Goal: Use online tool/utility: Utilize a website feature to perform a specific function

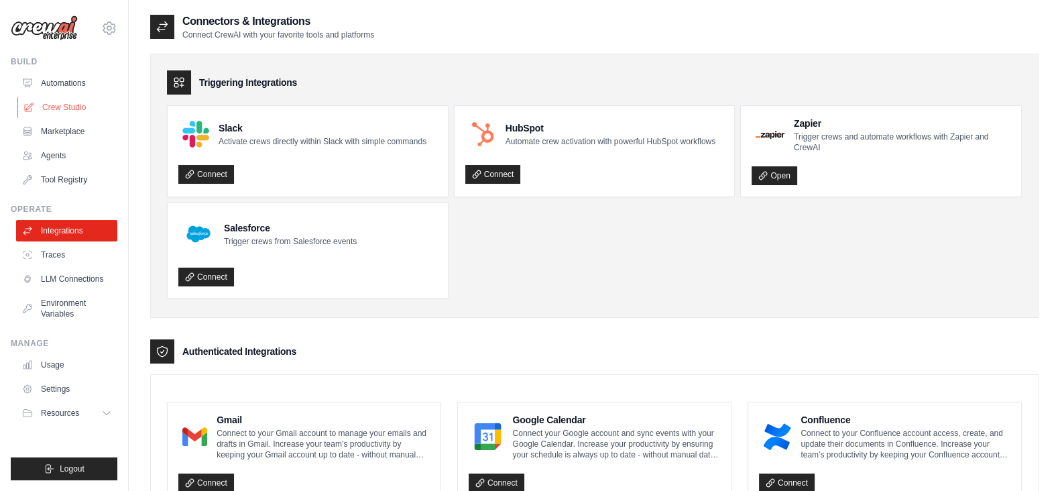
click at [90, 102] on link "Crew Studio" at bounding box center [67, 107] width 101 height 21
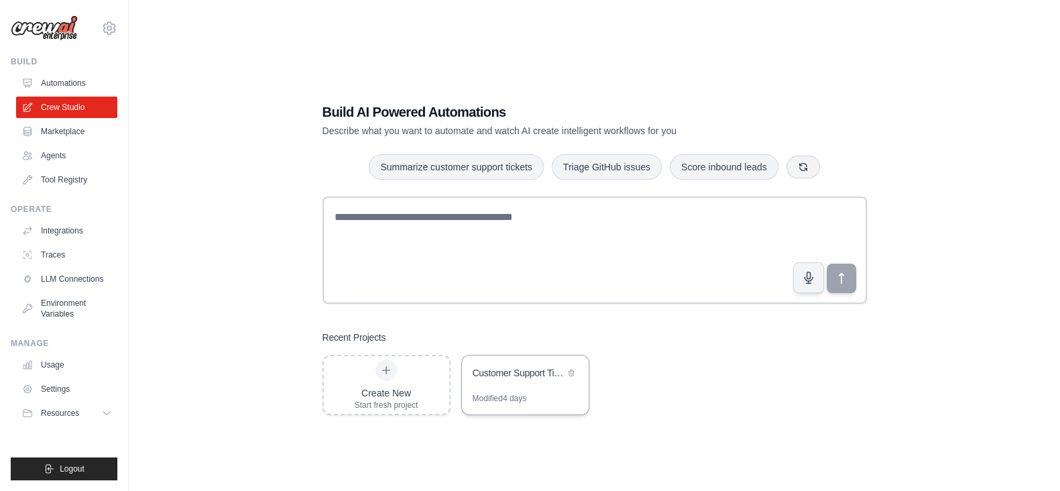
click at [496, 380] on div "Customer Support Ticket Resolution System" at bounding box center [519, 374] width 92 height 16
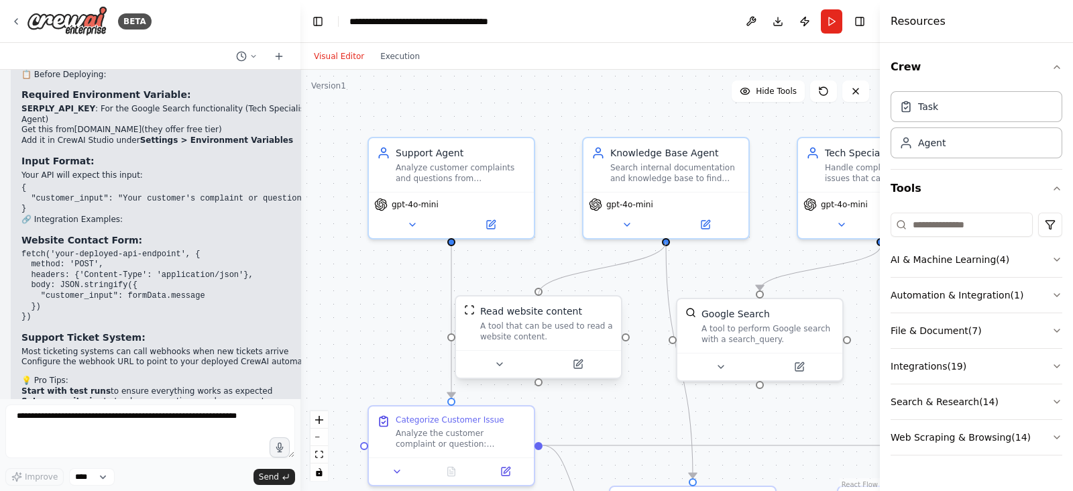
drag, startPoint x: 667, startPoint y: 244, endPoint x: 542, endPoint y: 297, distance: 135.5
click at [542, 297] on div "Support Agent Analyze customer complaints and questions from {customer_input} t…" at bounding box center [589, 280] width 579 height 421
click at [613, 271] on icon "Edge from 71c1df2d-16a3-416d-b48c-53a7a2d9c907 to 4768d664-c642-4fcd-bafe-d5529…" at bounding box center [601, 267] width 127 height 44
click at [604, 267] on icon at bounding box center [602, 268] width 10 height 12
click at [15, 21] on icon at bounding box center [16, 21] width 3 height 5
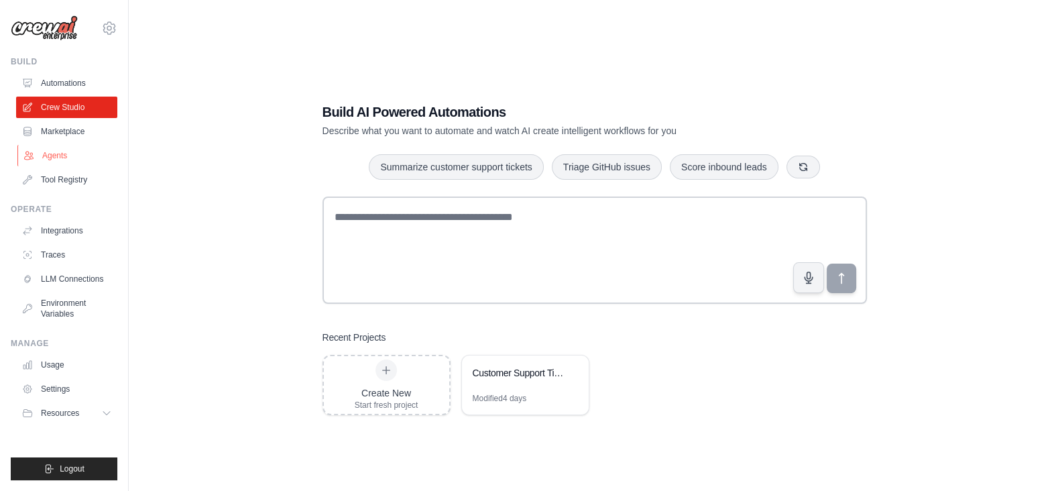
click at [58, 161] on link "Agents" at bounding box center [67, 155] width 101 height 21
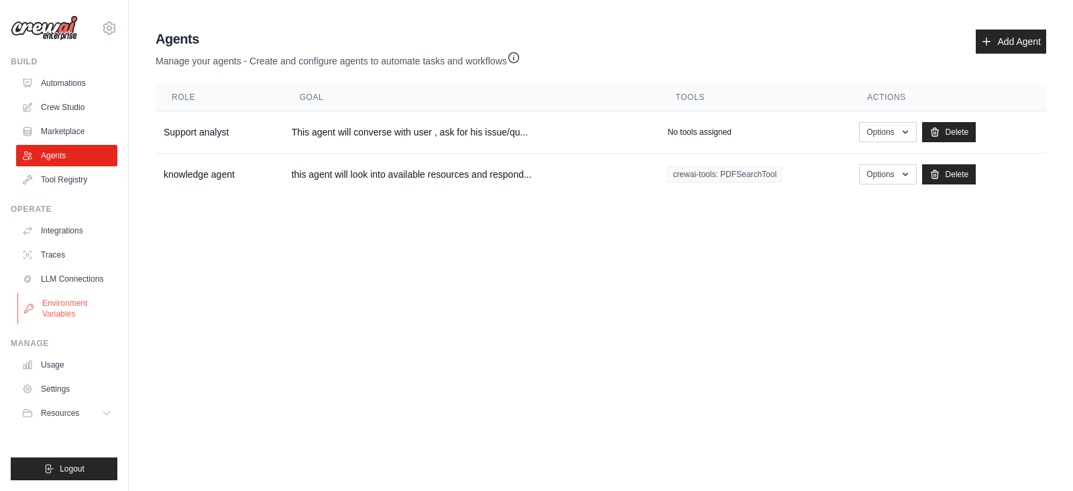
click at [67, 313] on link "Environment Variables" at bounding box center [67, 308] width 101 height 32
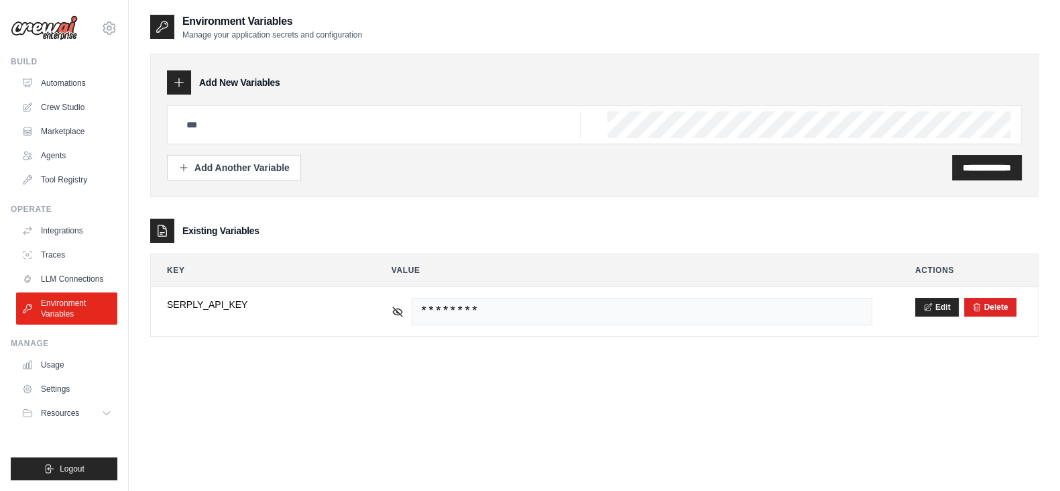
click at [78, 100] on link "Crew Studio" at bounding box center [66, 107] width 101 height 21
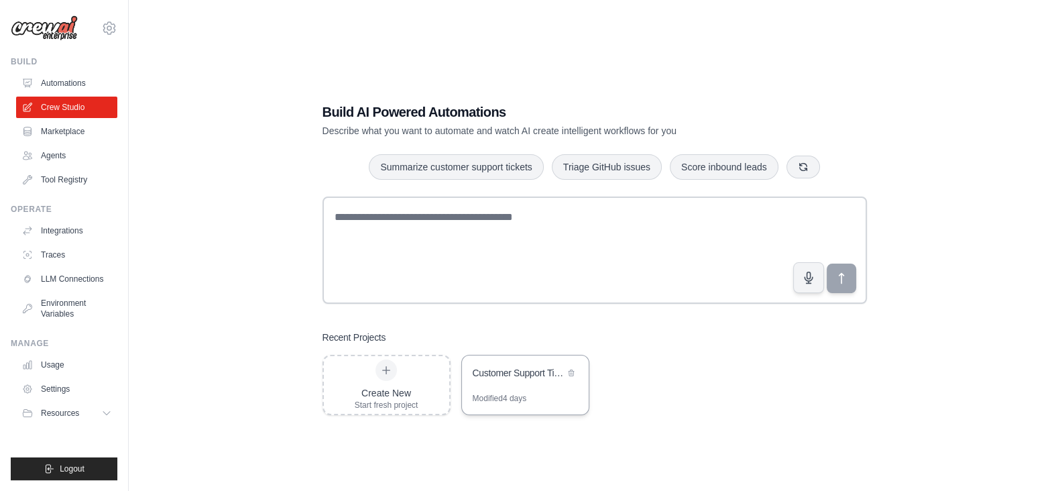
click at [526, 377] on div "Customer Support Ticket Resolution System" at bounding box center [519, 372] width 92 height 13
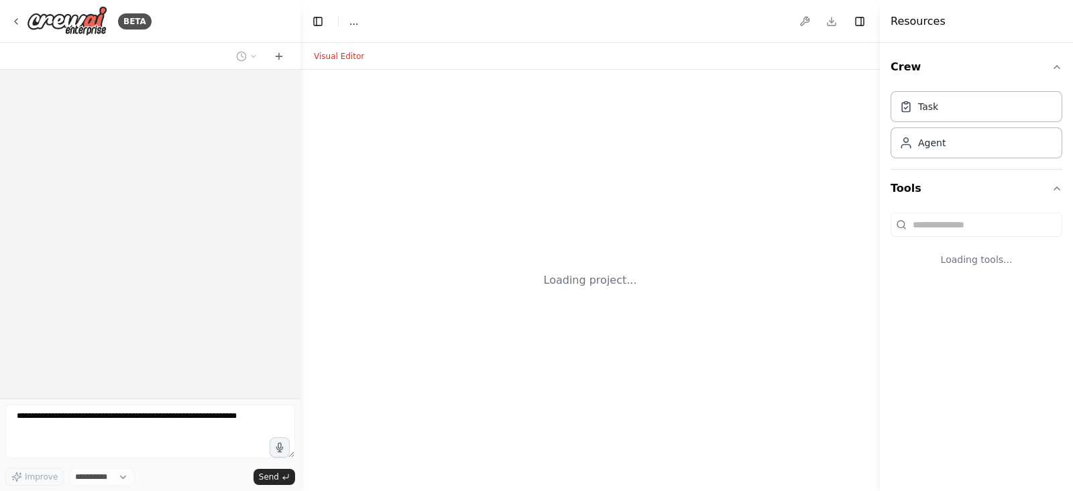
select select "****"
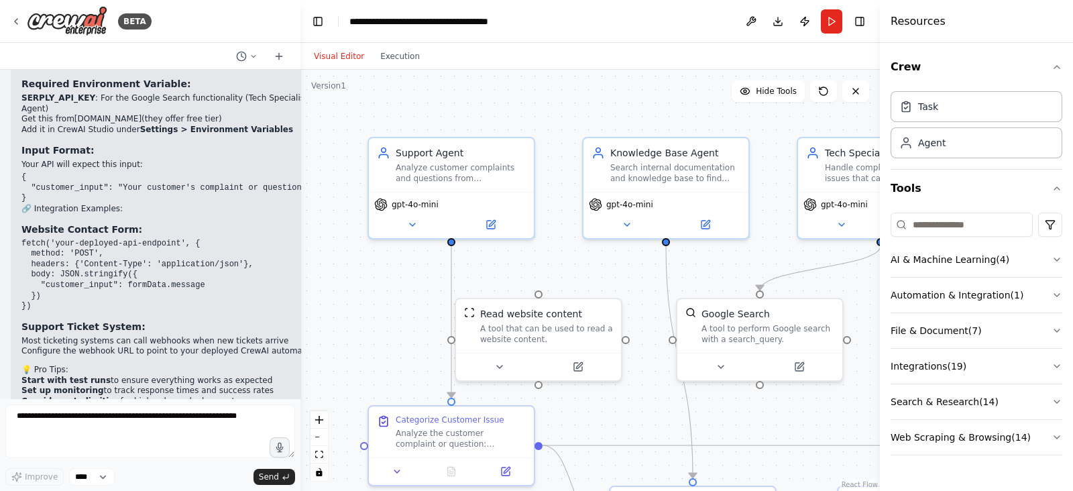
scroll to position [2867, 0]
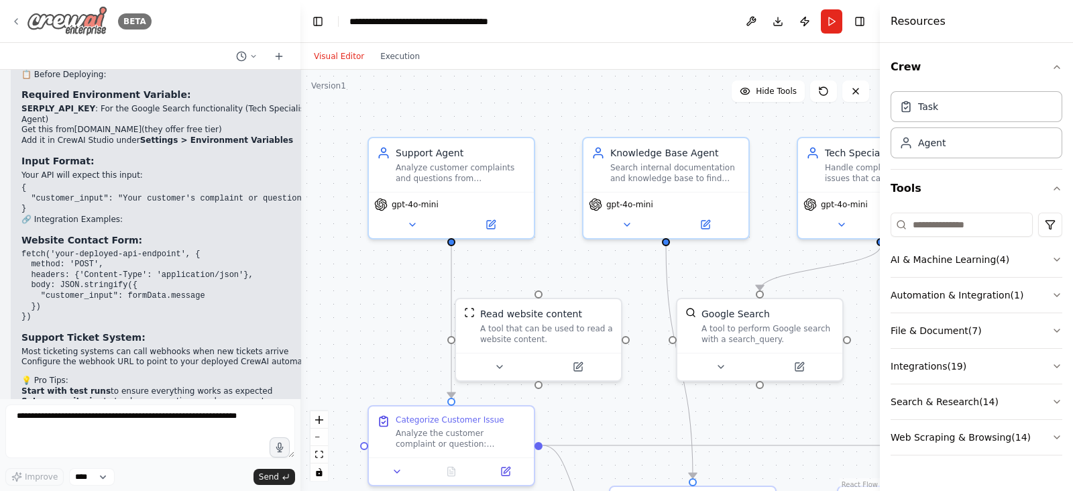
click at [15, 25] on icon at bounding box center [16, 21] width 11 height 11
